Goal: Task Accomplishment & Management: Complete application form

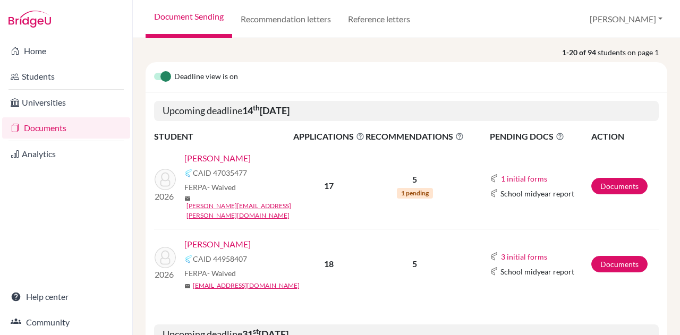
scroll to position [121, 0]
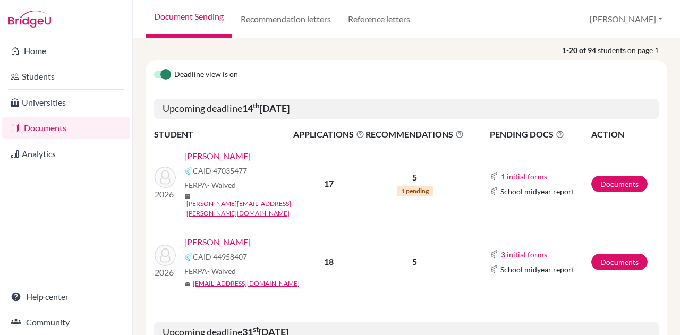
click at [222, 236] on link "[PERSON_NAME]" at bounding box center [217, 242] width 66 height 13
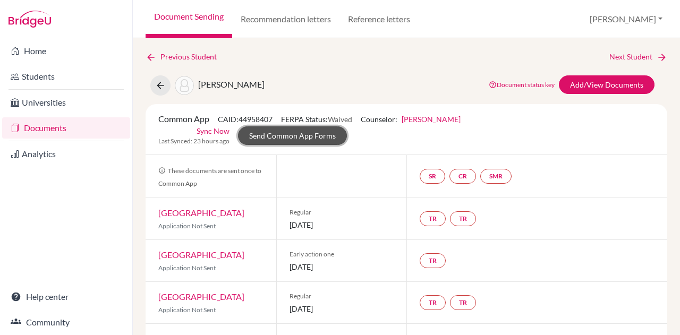
click at [308, 132] on link "Send Common App Forms" at bounding box center [292, 135] width 109 height 19
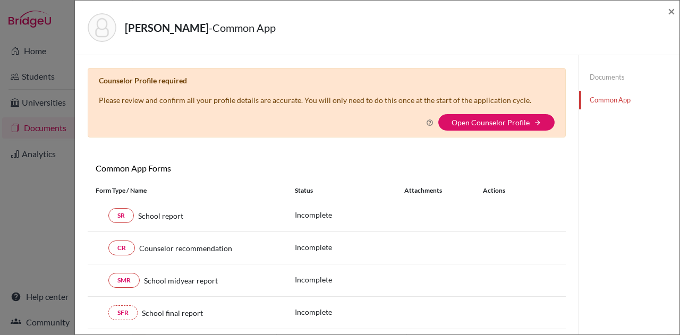
click at [474, 123] on link "Open Counselor Profile" at bounding box center [491, 122] width 78 height 9
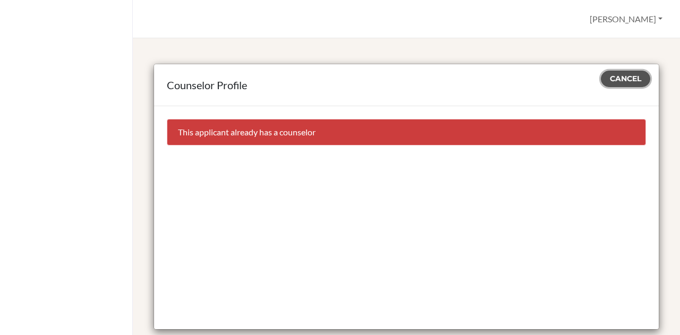
click at [614, 77] on span "Cancel" at bounding box center [625, 79] width 31 height 10
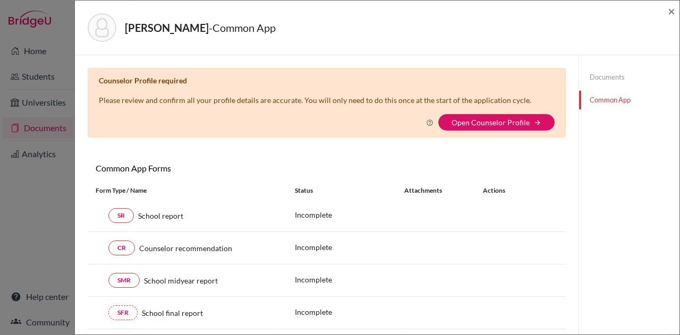
click at [35, 265] on div "Varde, Athena - Common App × × Counselor Profile required Please review and con…" at bounding box center [340, 167] width 680 height 335
click at [37, 301] on div "Varde, Athena - Common App × × Counselor Profile required Please review and con…" at bounding box center [340, 167] width 680 height 335
click at [669, 9] on span "×" at bounding box center [671, 10] width 7 height 15
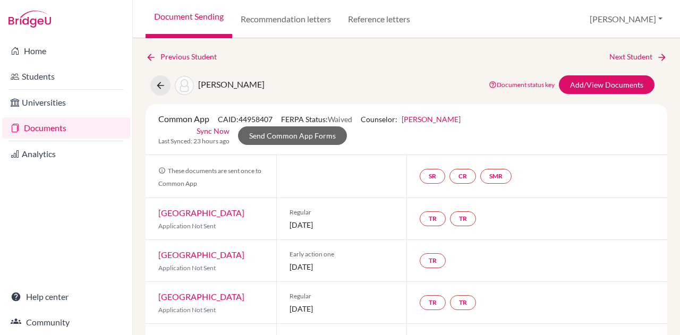
click at [49, 297] on link "Help center" at bounding box center [66, 296] width 128 height 21
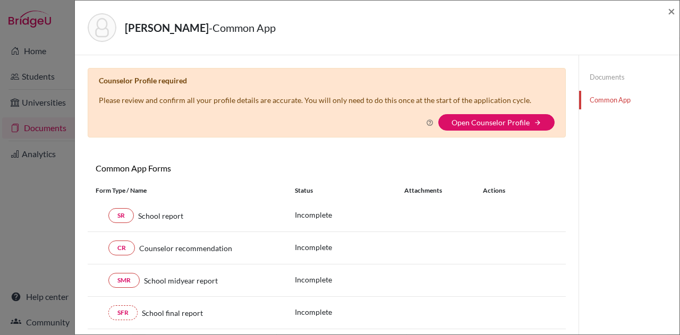
click at [667, 12] on div "Varde, Athena - Common App ×" at bounding box center [377, 28] width 596 height 46
click at [672, 7] on span "×" at bounding box center [671, 10] width 7 height 15
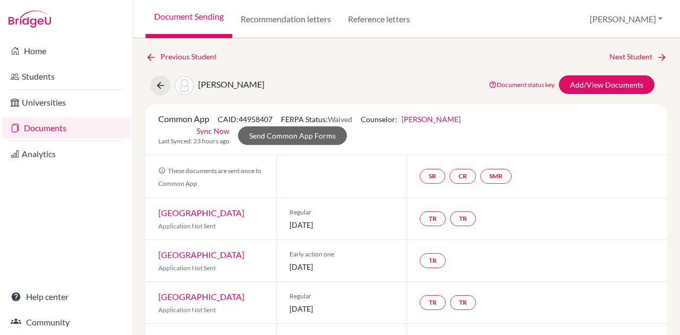
click at [54, 294] on link "Help center" at bounding box center [66, 296] width 128 height 21
click at [299, 137] on link "Send Common App Forms" at bounding box center [292, 135] width 109 height 19
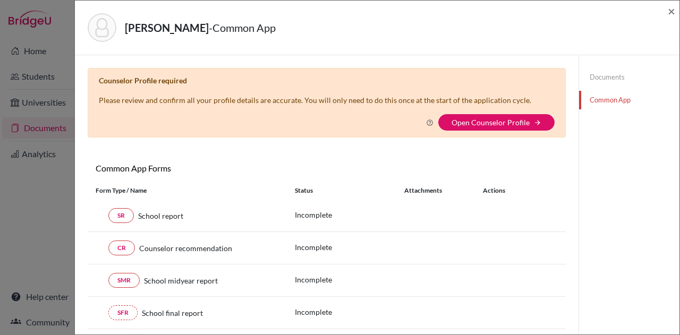
click at [473, 120] on link "Open Counselor Profile" at bounding box center [491, 122] width 78 height 9
